Goal: Information Seeking & Learning: Compare options

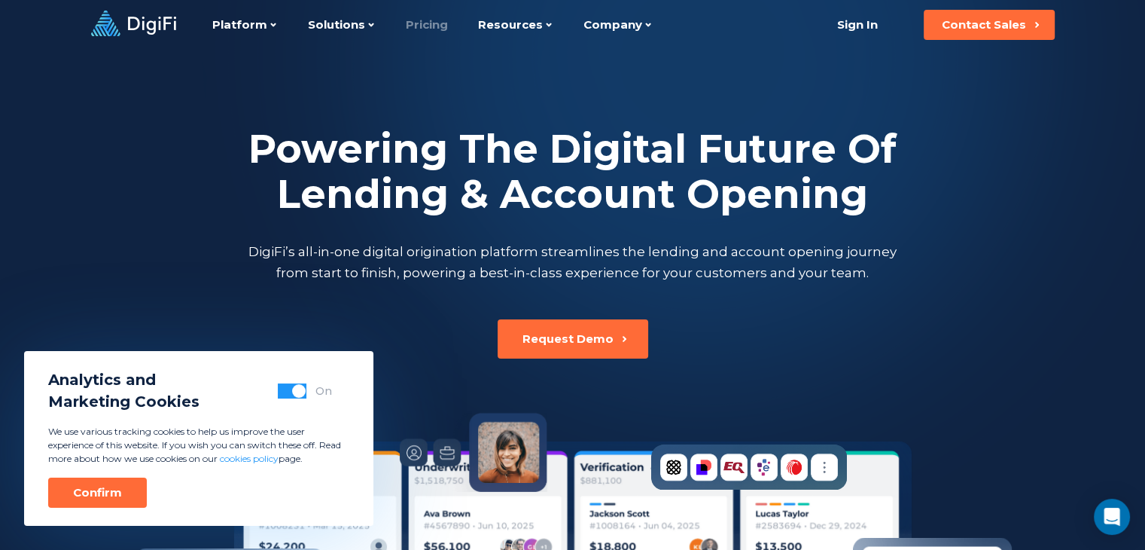
click at [422, 23] on link "Pricing" at bounding box center [427, 25] width 42 height 50
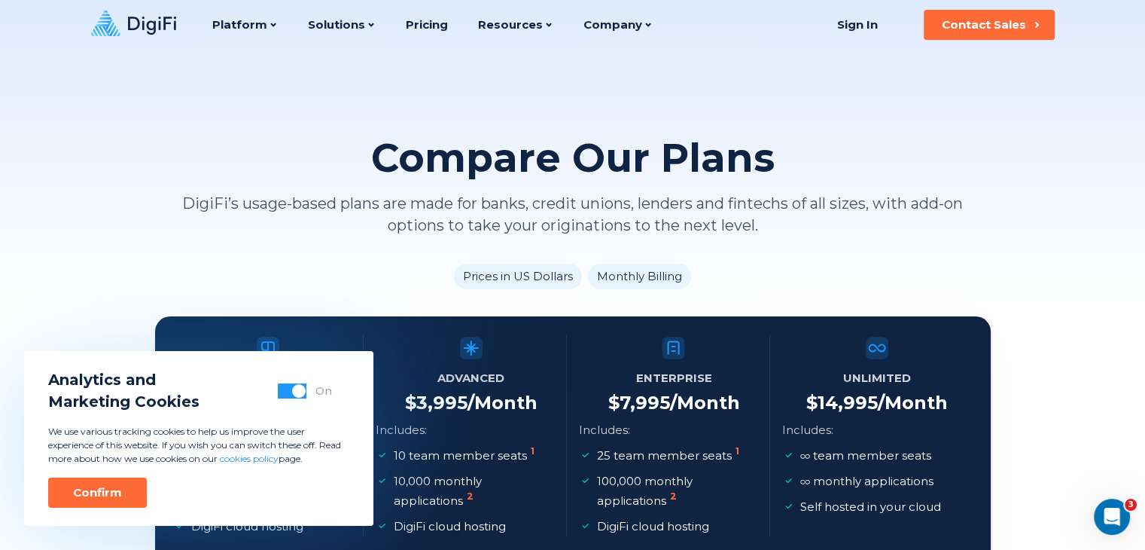
click at [246, 248] on div "Compare Our Plans DigiFi’s usage-based plans are made for banks, credit unions,…" at bounding box center [573, 158] width 836 height 316
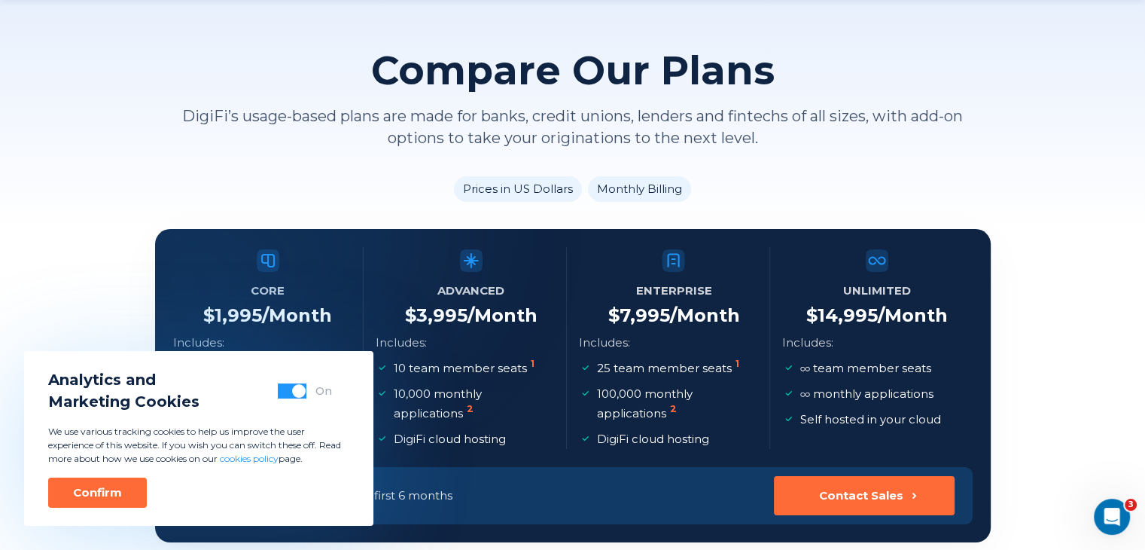
scroll to position [151, 0]
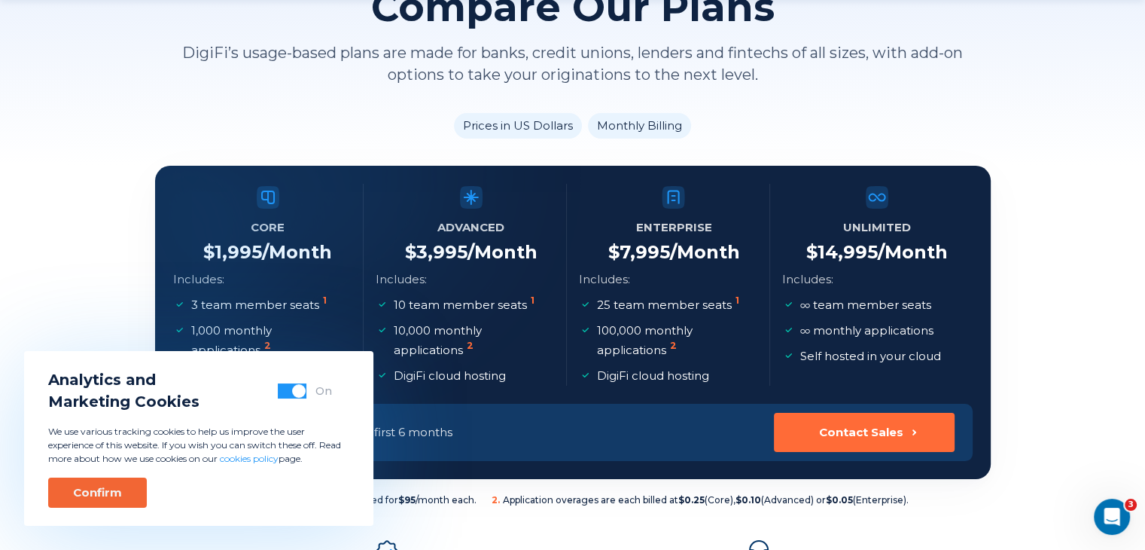
click at [84, 483] on button "Confirm" at bounding box center [97, 492] width 99 height 30
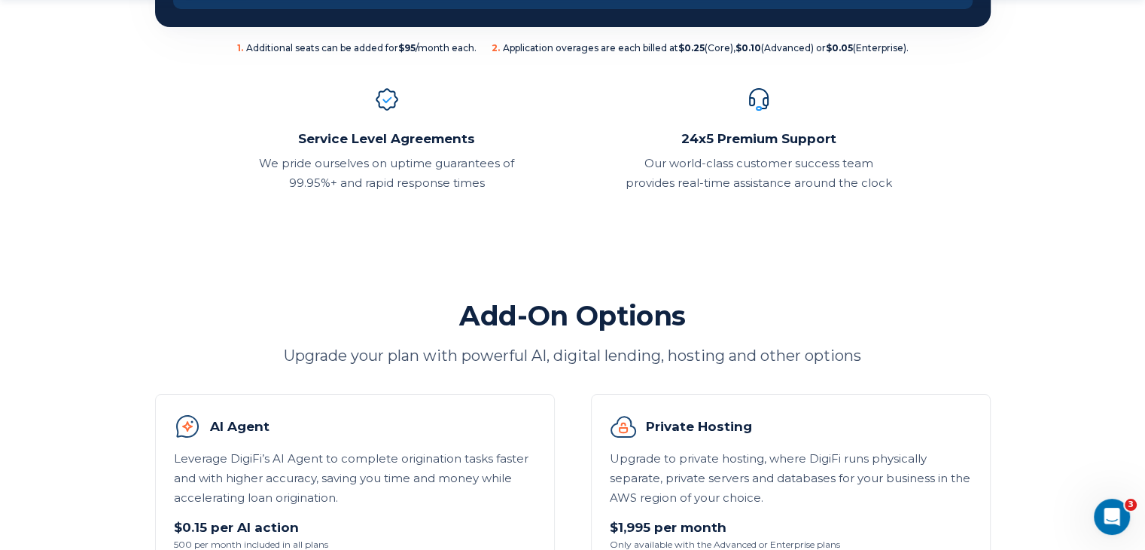
scroll to position [904, 0]
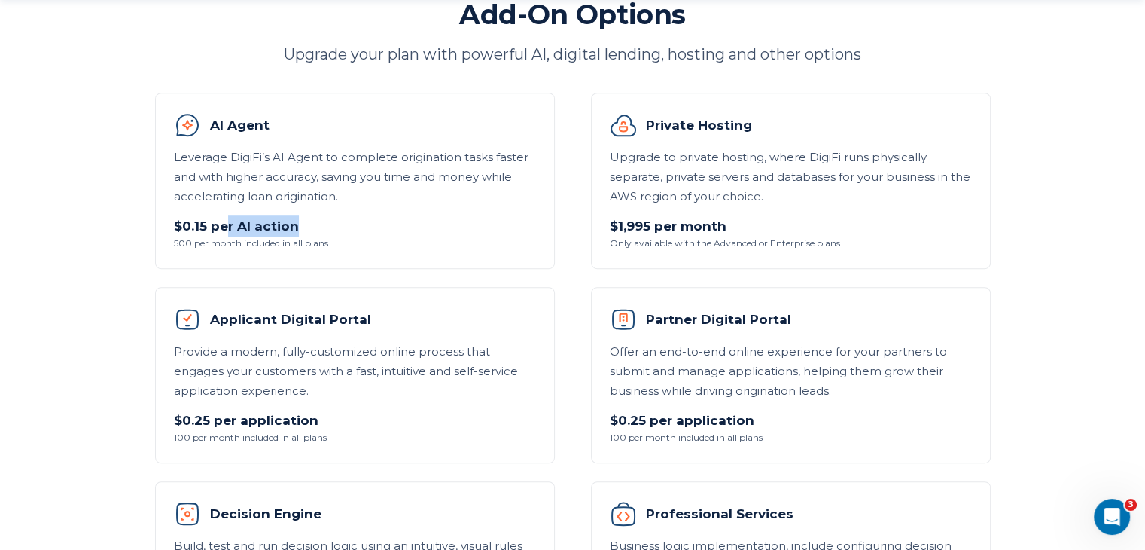
drag, startPoint x: 297, startPoint y: 219, endPoint x: 226, endPoint y: 215, distance: 71.6
click at [226, 215] on p "$0.15 per AI action" at bounding box center [355, 225] width 362 height 21
click at [335, 237] on span "500 per month included in all plans" at bounding box center [355, 243] width 362 height 14
drag, startPoint x: 334, startPoint y: 241, endPoint x: 166, endPoint y: 246, distance: 168.8
click at [166, 246] on li "AI Agent Leverage DigiFi’s AI Agent to complete origination tasks faster and wi…" at bounding box center [355, 181] width 400 height 176
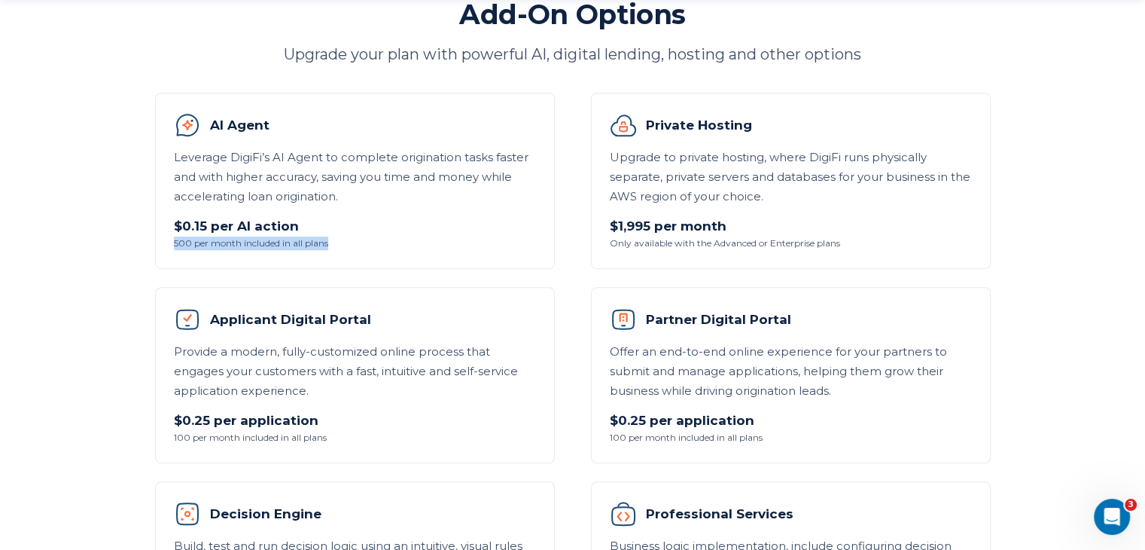
click at [190, 244] on span "500 per month included in all plans" at bounding box center [355, 243] width 362 height 14
drag, startPoint x: 190, startPoint y: 244, endPoint x: 155, endPoint y: 244, distance: 34.6
click at [155, 244] on li "AI Agent Leverage DigiFi’s AI Agent to complete origination tasks faster and wi…" at bounding box center [355, 181] width 400 height 176
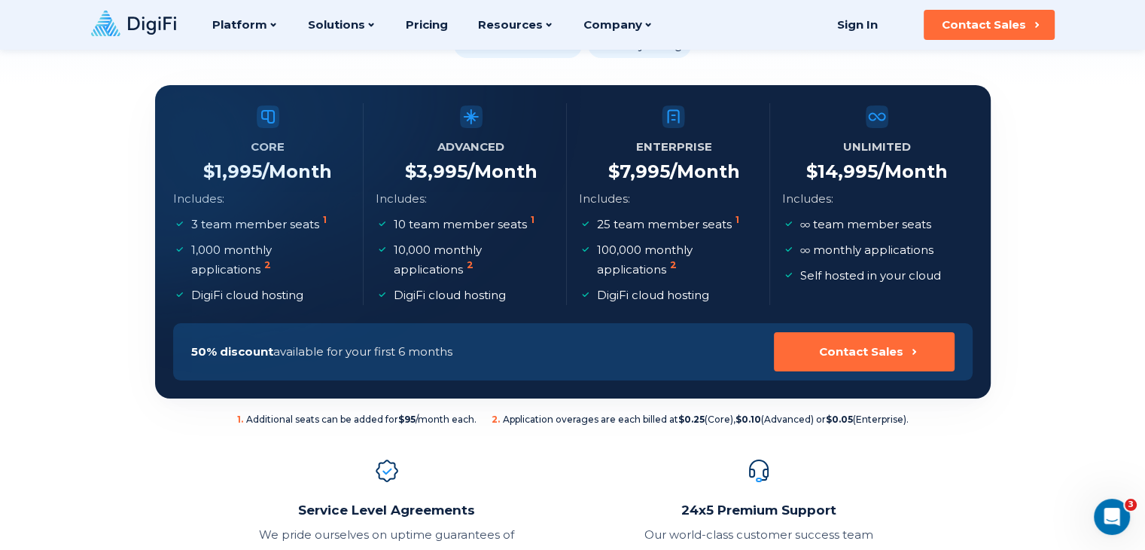
scroll to position [151, 0]
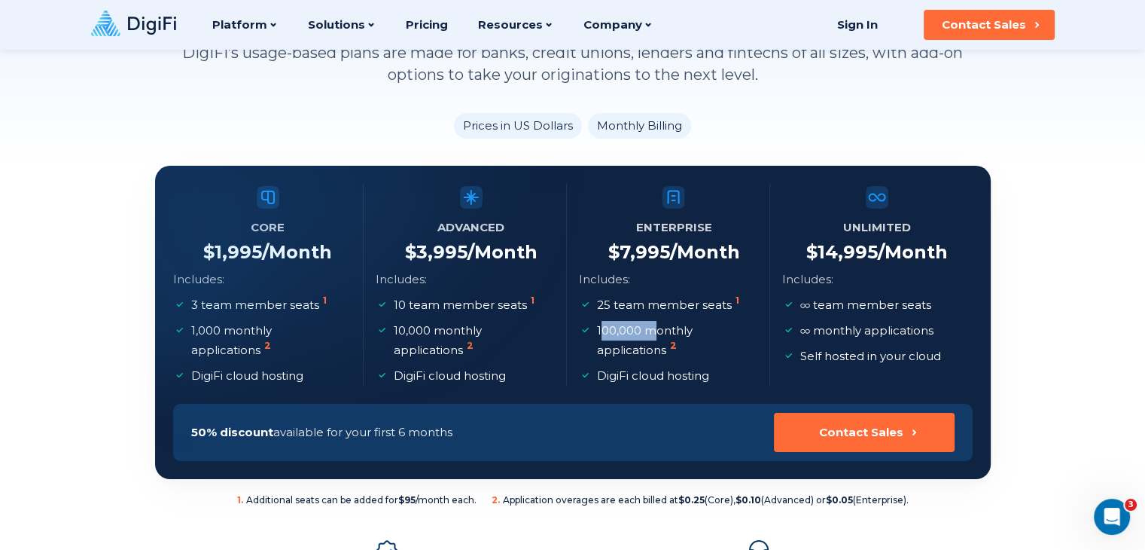
drag, startPoint x: 602, startPoint y: 329, endPoint x: 652, endPoint y: 333, distance: 49.8
click at [652, 333] on p "100,000 monthly applications 2" at bounding box center [675, 340] width 157 height 39
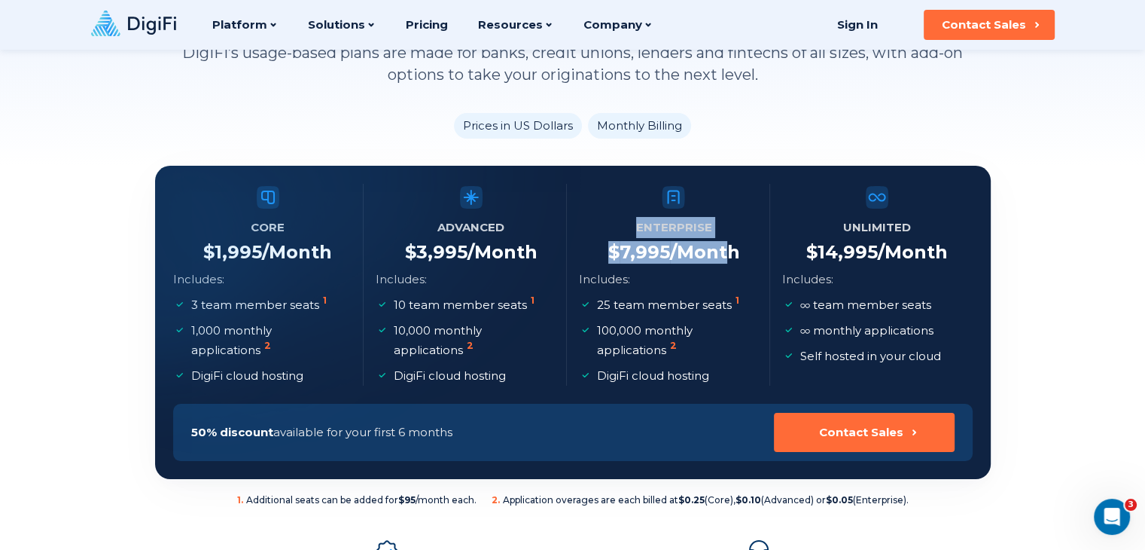
drag, startPoint x: 675, startPoint y: 233, endPoint x: 726, endPoint y: 237, distance: 51.4
click at [726, 237] on li "Enterprise $ 7,995 /Month Includes: 25 team member seats 1 100,000 monthly appl…" at bounding box center [674, 285] width 191 height 202
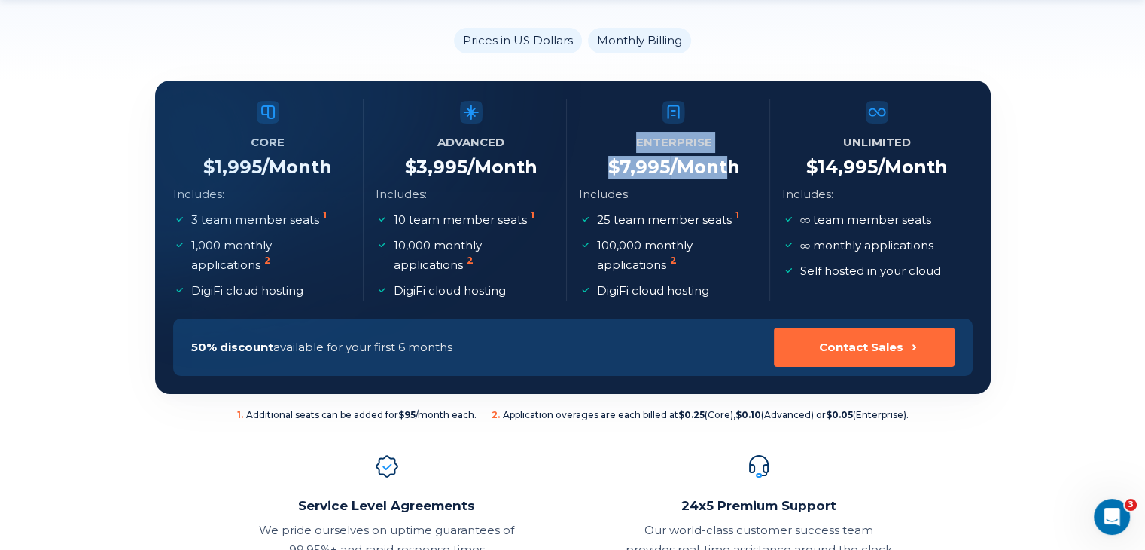
scroll to position [301, 0]
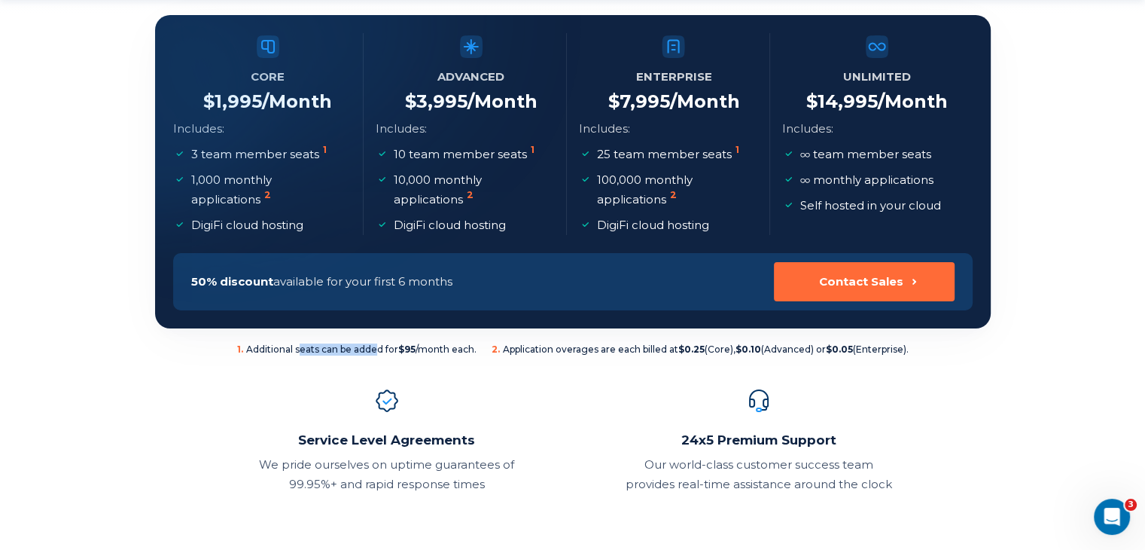
drag, startPoint x: 292, startPoint y: 347, endPoint x: 374, endPoint y: 351, distance: 81.4
click at [374, 351] on span "1 . Additional seats can be added for $95 /month each." at bounding box center [356, 349] width 239 height 12
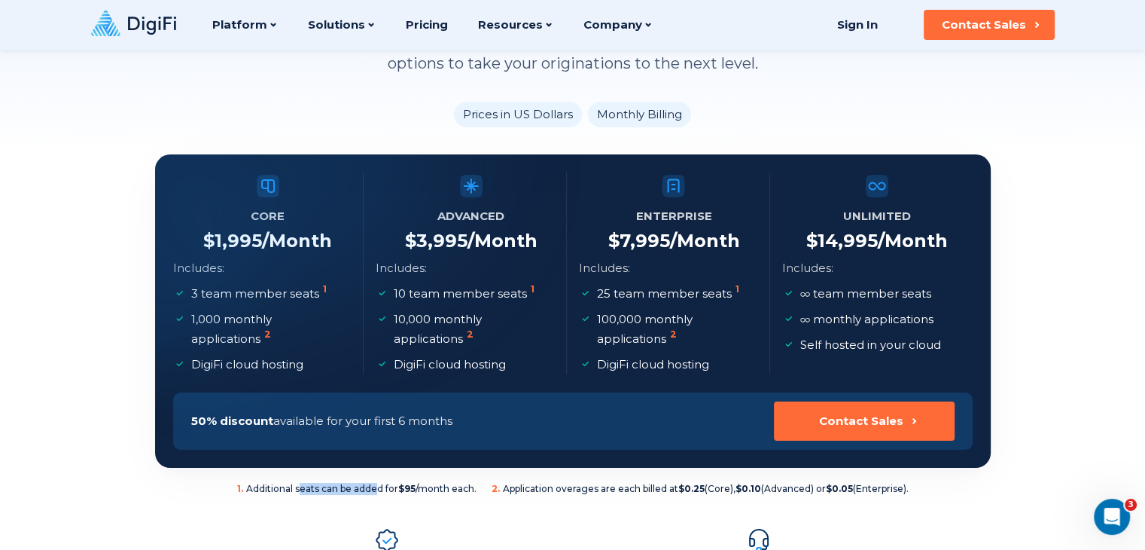
scroll to position [75, 0]
